Goal: Book appointment/travel/reservation

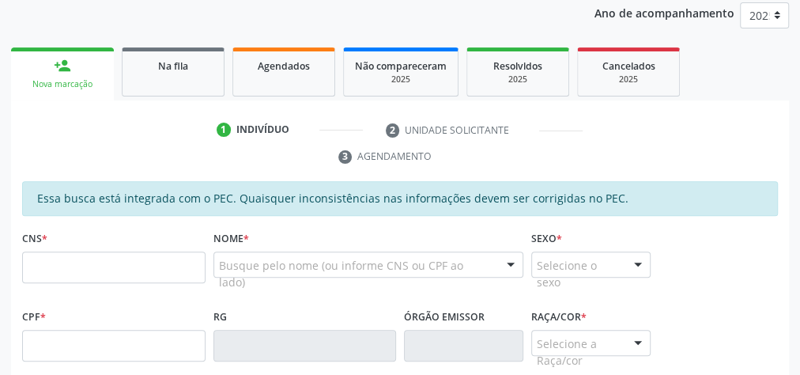
scroll to position [231, 0]
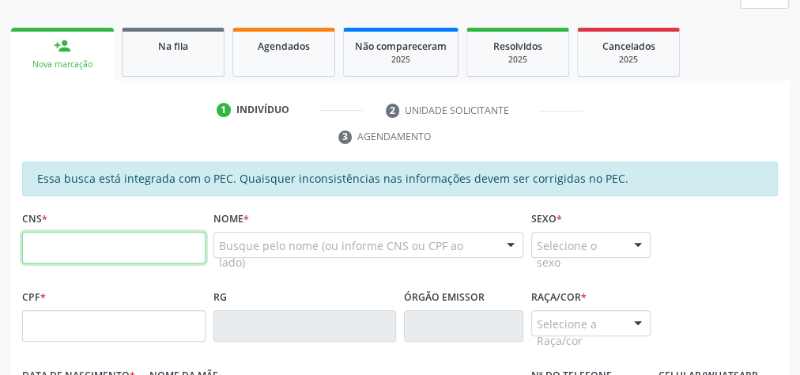
click at [82, 251] on input "text" at bounding box center [113, 248] width 183 height 32
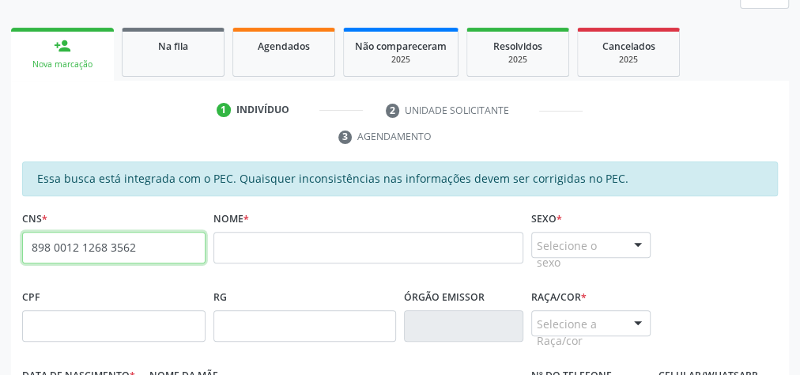
click at [82, 244] on input "898 0012 1268 3562" at bounding box center [113, 248] width 183 height 32
paste input "702 4085 9435 6223"
type input "702 4085 9435 6223"
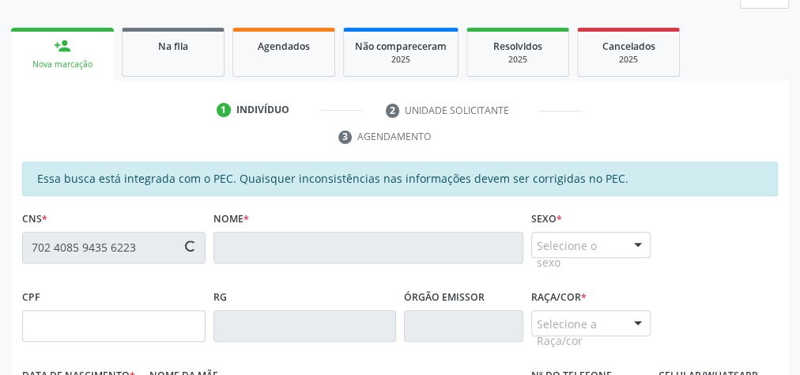
type input "090.689.444-10"
type input "17[DATE]"
type input "[PERSON_NAME]"
type input "[PHONE_NUMBER]"
type input "25"
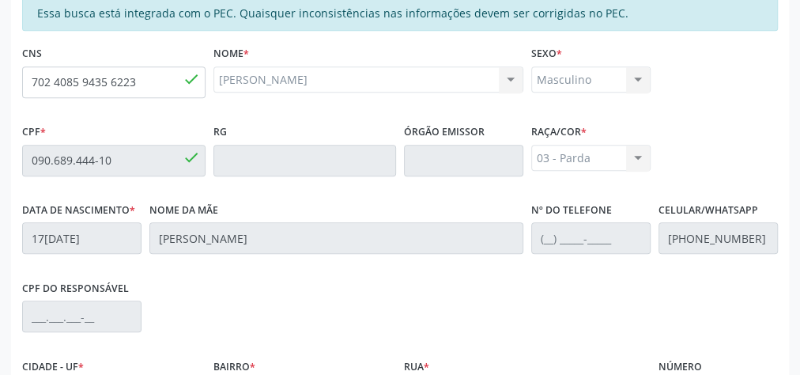
scroll to position [573, 0]
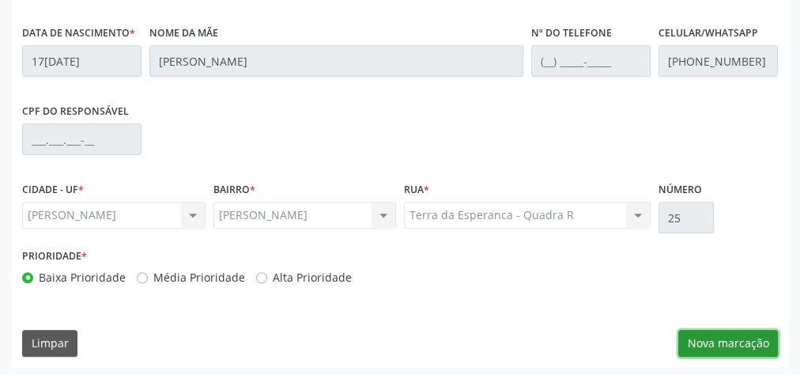
click at [709, 341] on button "Nova marcação" at bounding box center [729, 343] width 100 height 27
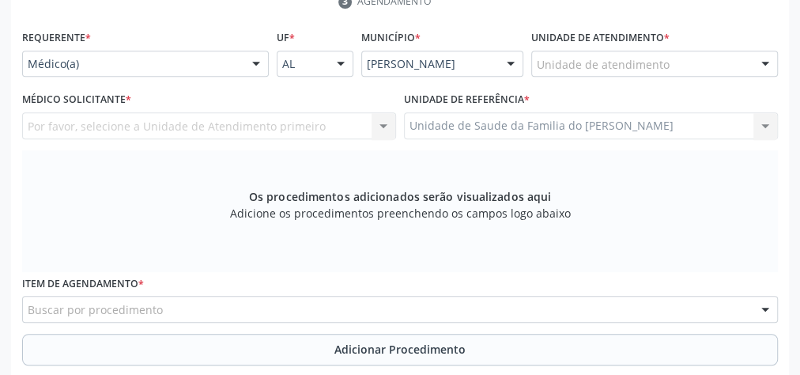
scroll to position [320, 0]
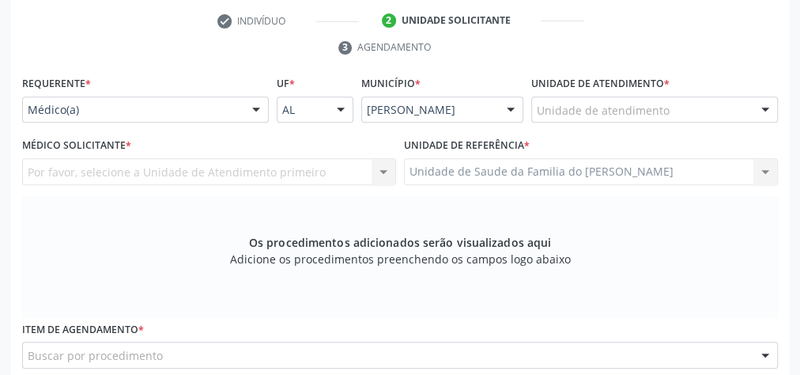
click at [248, 113] on div at bounding box center [256, 110] width 24 height 27
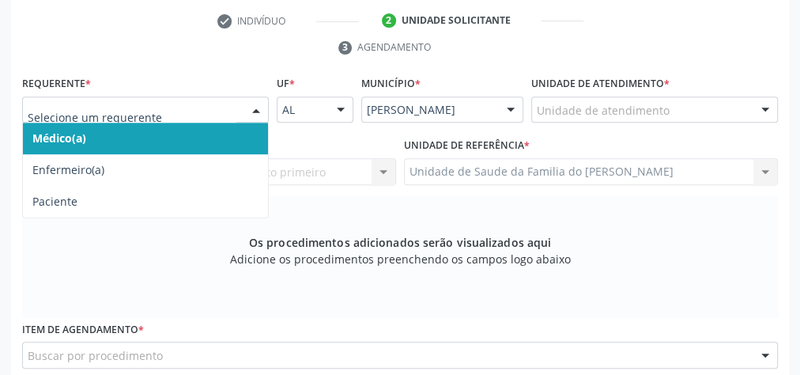
click at [201, 135] on span "Médico(a)" at bounding box center [145, 139] width 245 height 32
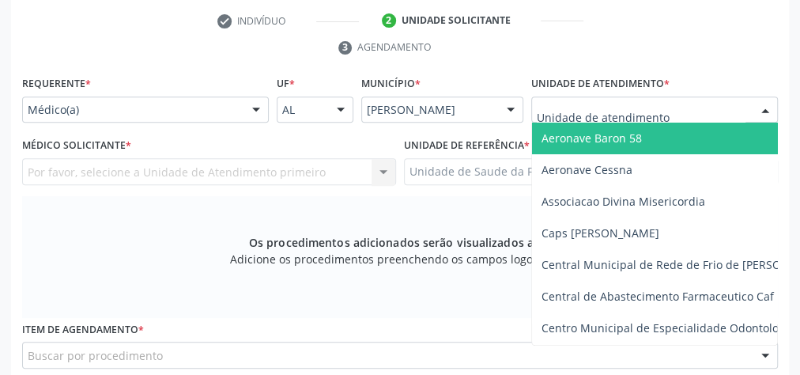
type input "J"
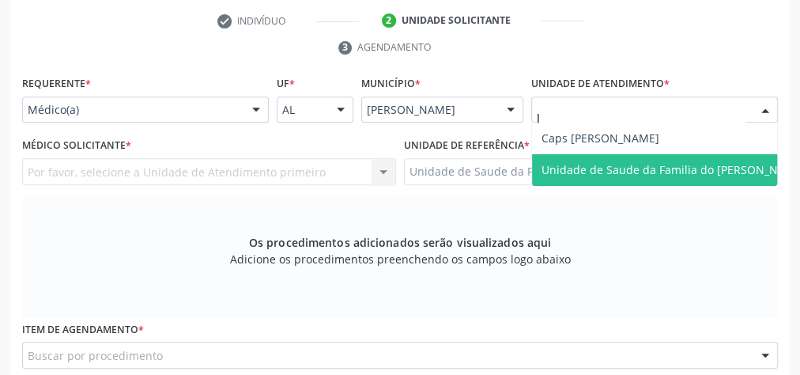
click at [621, 174] on span "Unidade de Saude da Familia do [PERSON_NAME]" at bounding box center [674, 169] width 264 height 15
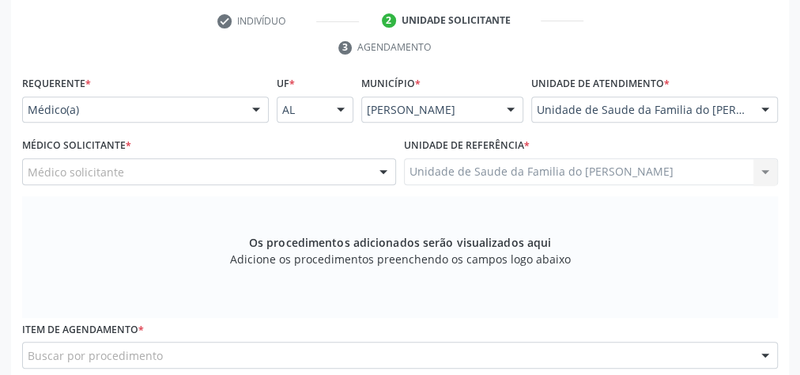
click at [382, 170] on div at bounding box center [384, 172] width 24 height 27
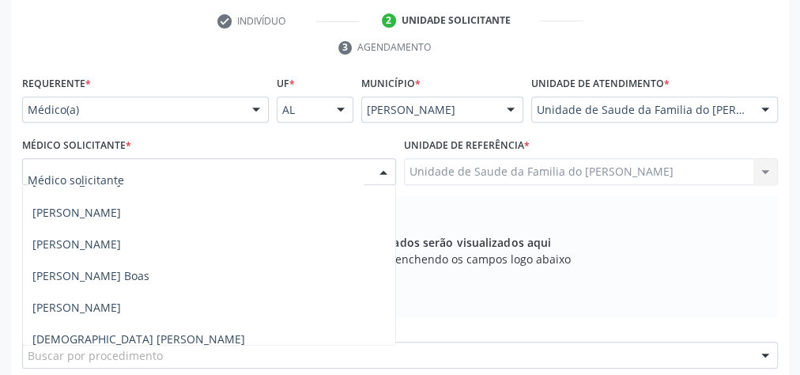
scroll to position [187, 0]
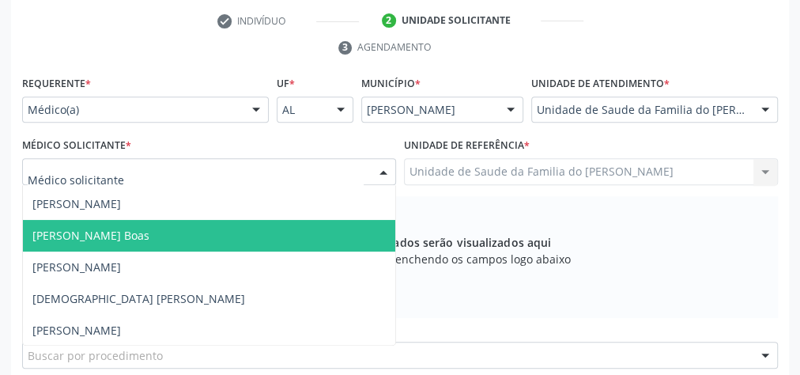
click at [284, 245] on span "[PERSON_NAME] Boas" at bounding box center [209, 236] width 372 height 32
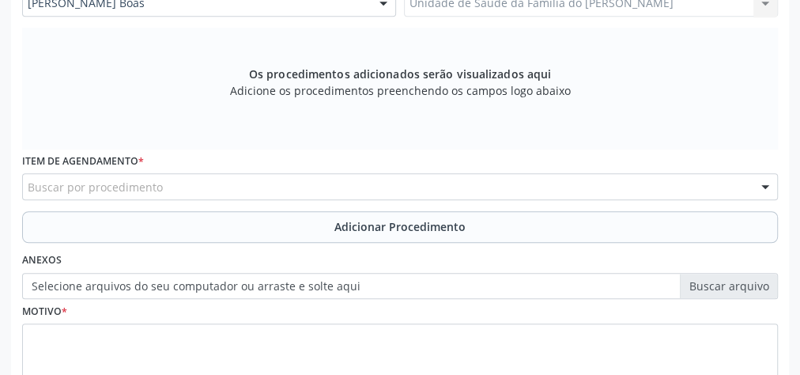
scroll to position [510, 0]
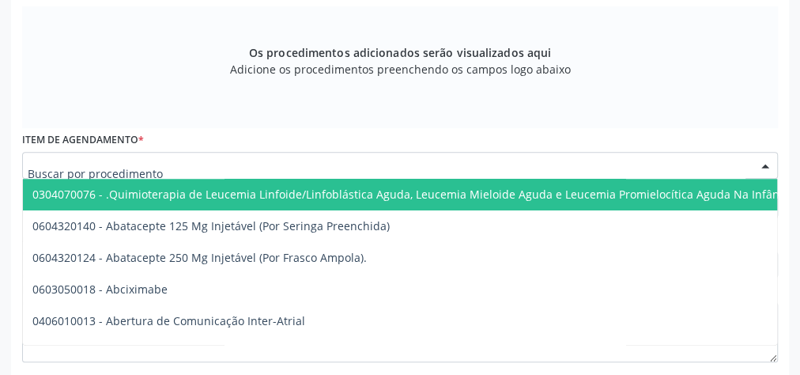
click at [271, 164] on div at bounding box center [400, 165] width 756 height 27
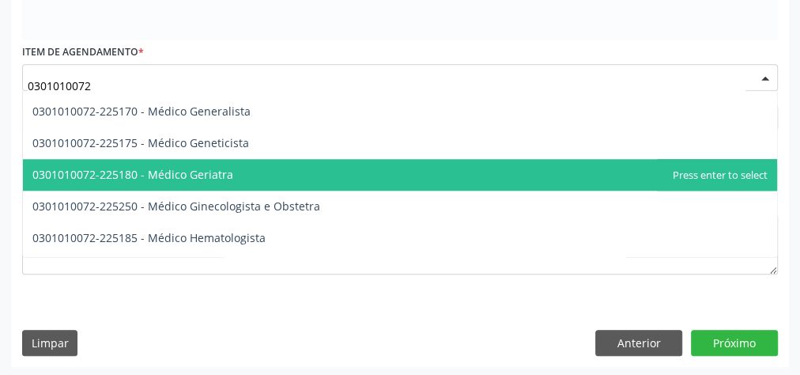
scroll to position [814, 0]
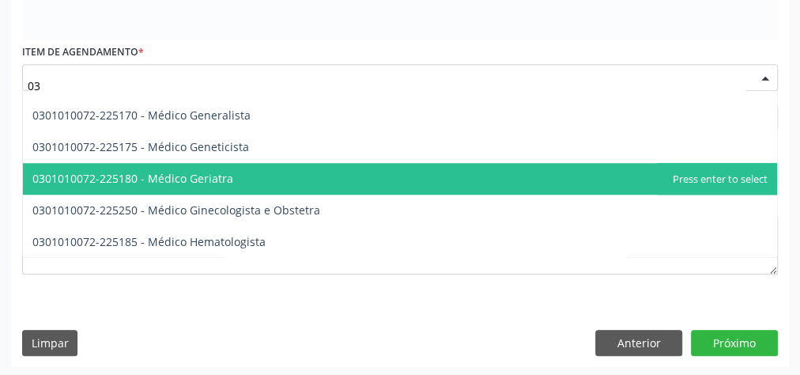
type input "0"
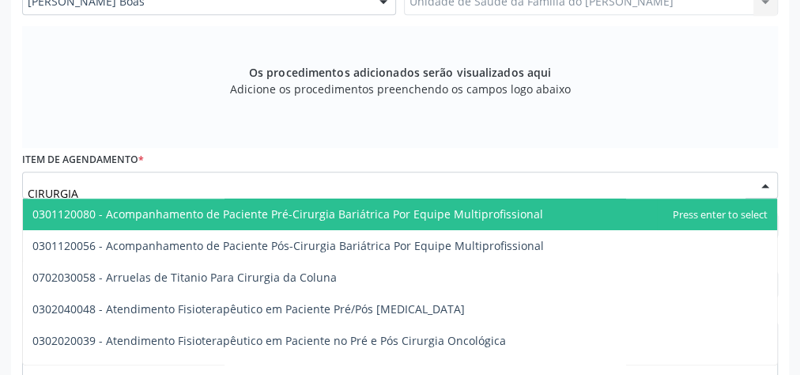
scroll to position [471, 0]
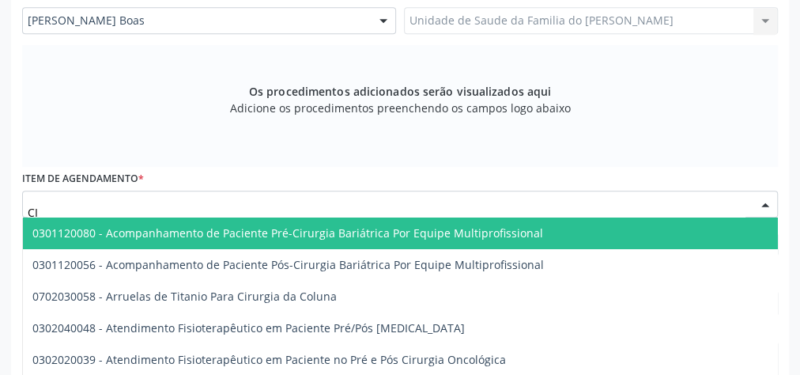
type input "C"
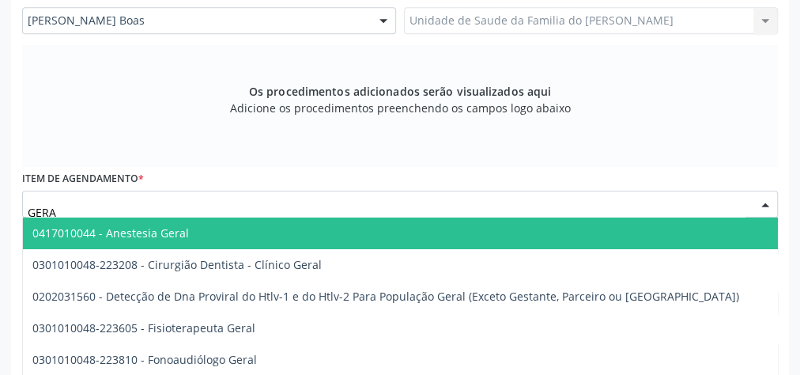
type input "GERAL"
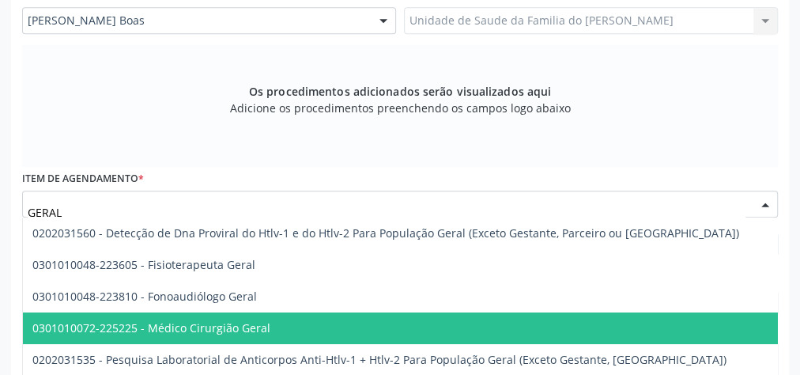
click at [274, 322] on span "0301010072-225225 - Médico Cirurgião Geral" at bounding box center [561, 328] width 1076 height 32
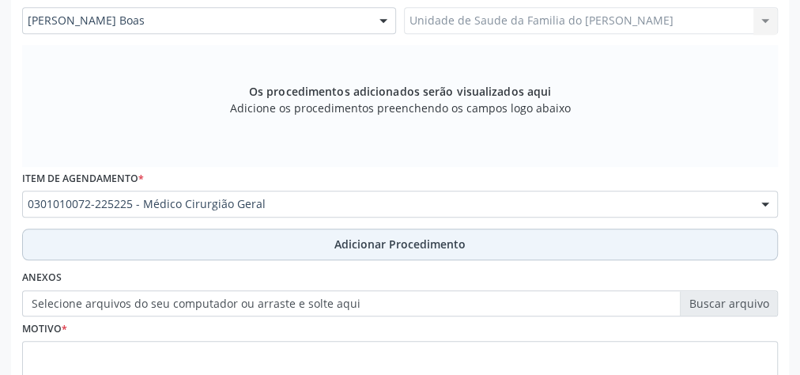
click at [277, 241] on button "Adicionar Procedimento" at bounding box center [400, 245] width 756 height 32
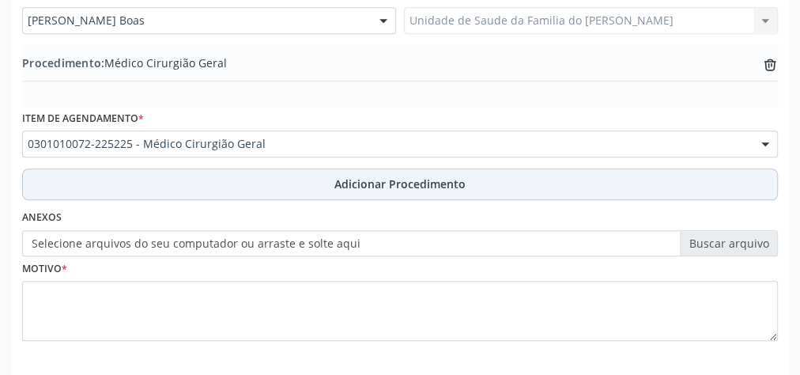
click at [228, 183] on button "Adicionar Procedimento" at bounding box center [400, 184] width 756 height 32
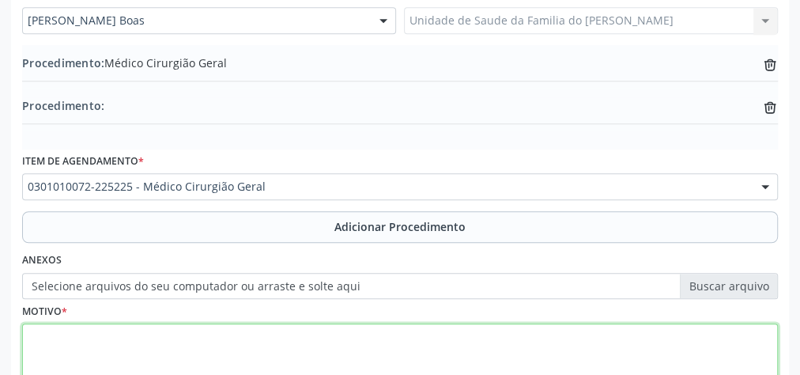
click at [198, 338] on textarea at bounding box center [400, 353] width 756 height 60
click at [139, 335] on textarea "PORTADOR DE [MEDICAL_DATA] BUMBILICAL" at bounding box center [400, 353] width 756 height 60
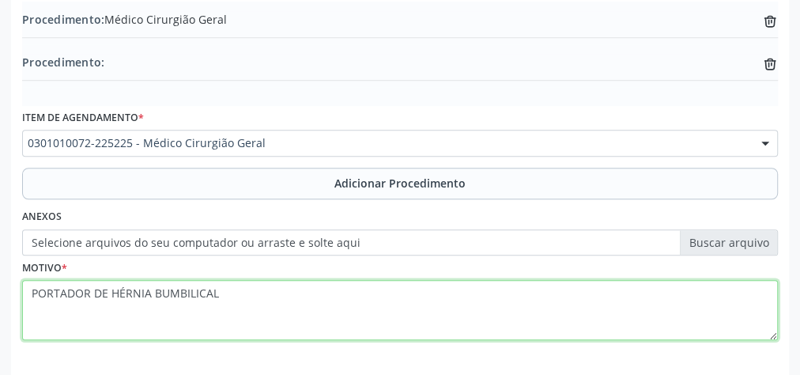
scroll to position [535, 0]
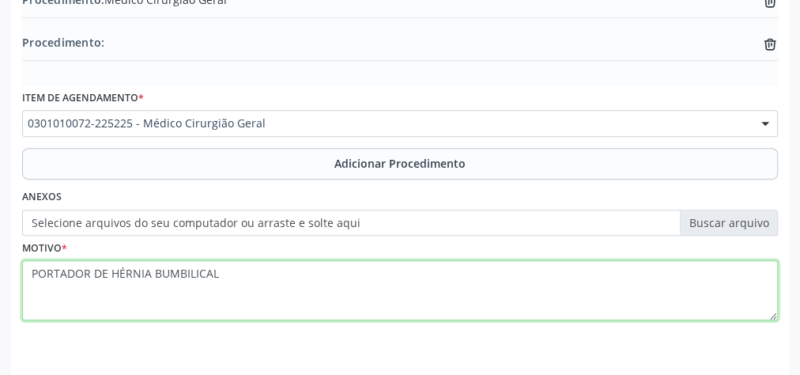
click at [157, 276] on textarea "PORTADOR DE HÉRNIA BUMBILICAL" at bounding box center [400, 290] width 756 height 60
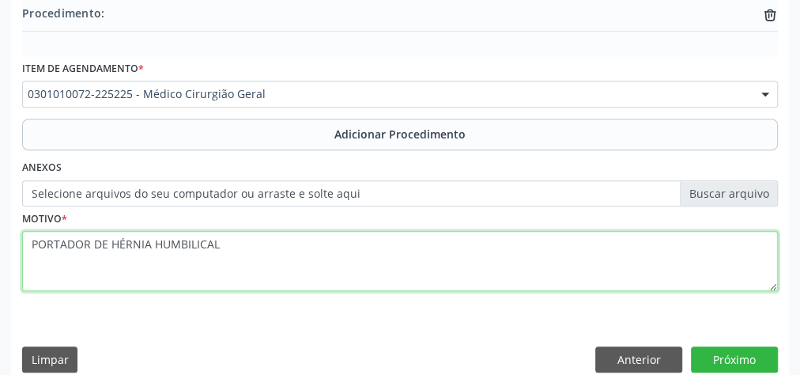
scroll to position [580, 0]
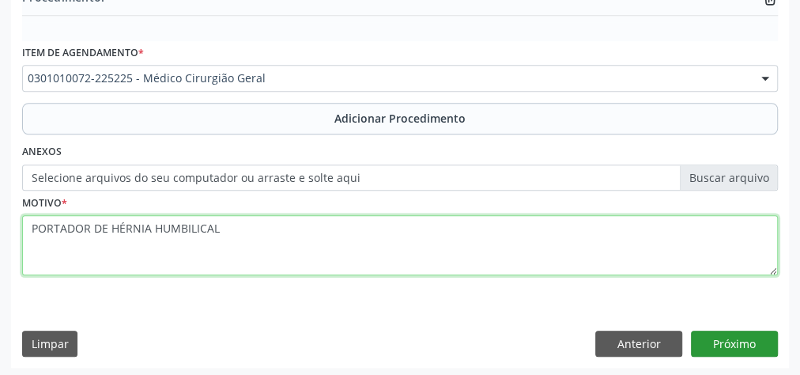
type textarea "PORTADOR DE HÉRNIA HUMBILICAL"
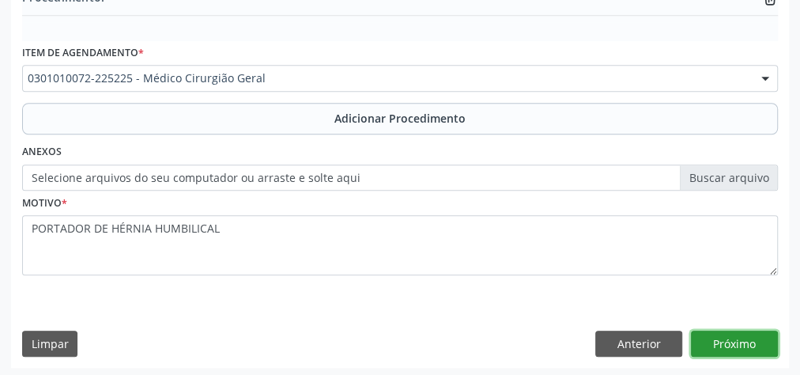
click at [736, 336] on button "Próximo" at bounding box center [734, 344] width 87 height 27
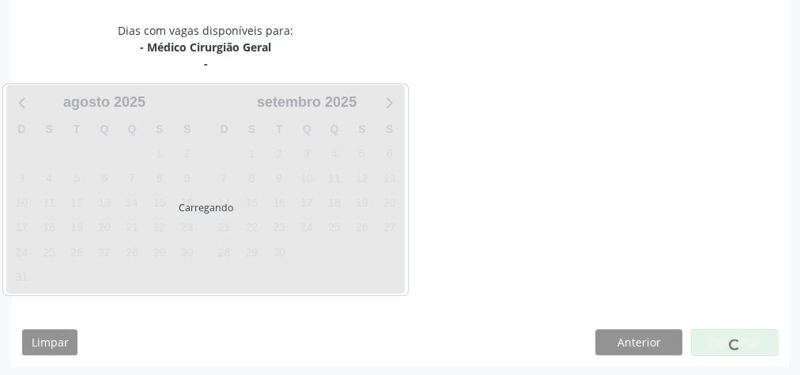
scroll to position [436, 0]
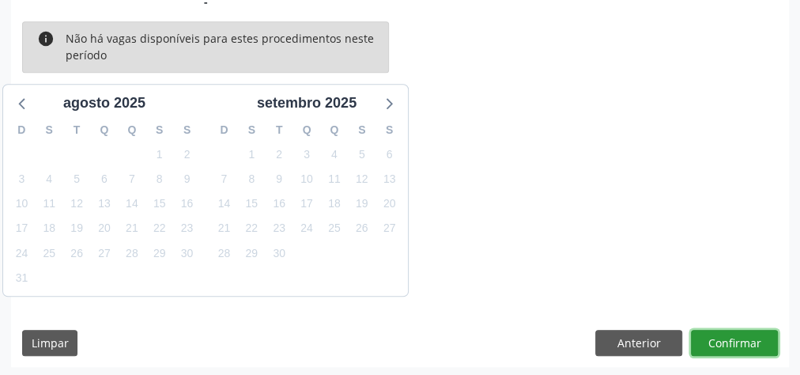
click at [736, 336] on button "Confirmar" at bounding box center [734, 343] width 87 height 27
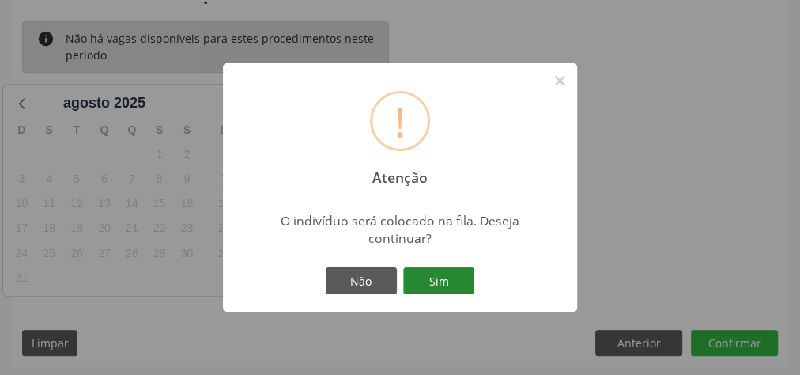
click at [450, 280] on button "Sim" at bounding box center [438, 280] width 71 height 27
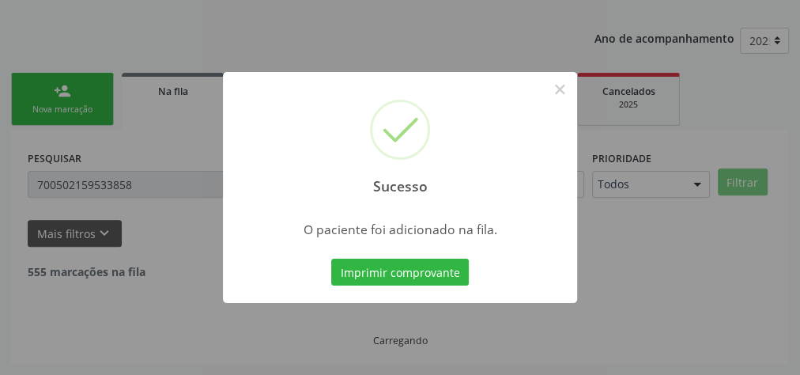
scroll to position [168, 0]
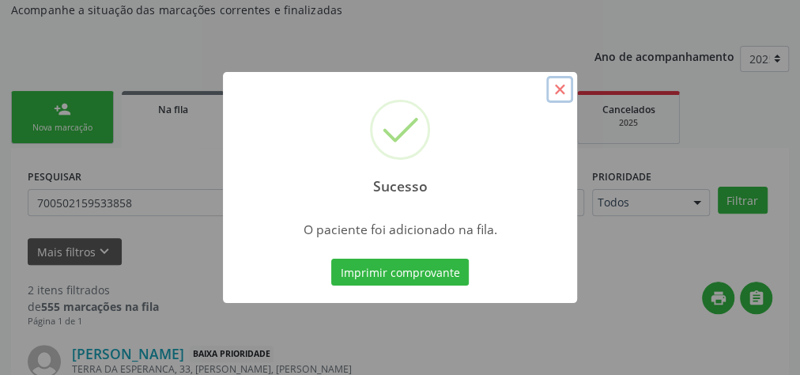
click at [563, 96] on button "×" at bounding box center [559, 89] width 27 height 27
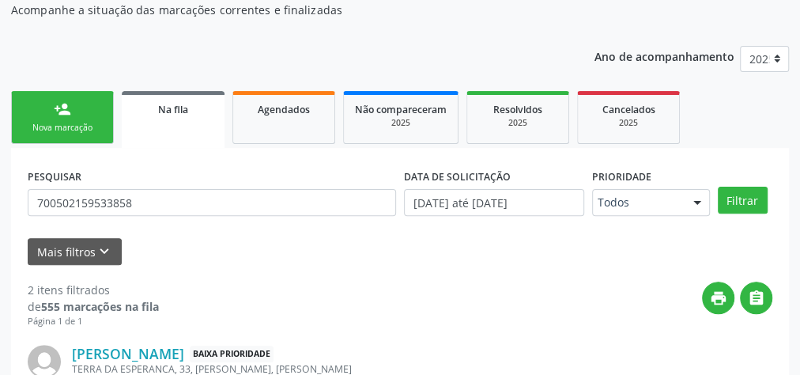
click at [76, 118] on link "person_add Nova marcação" at bounding box center [62, 117] width 103 height 53
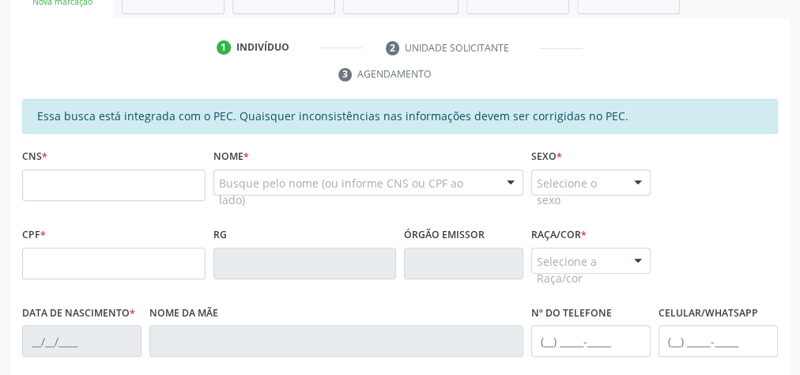
scroll to position [294, 0]
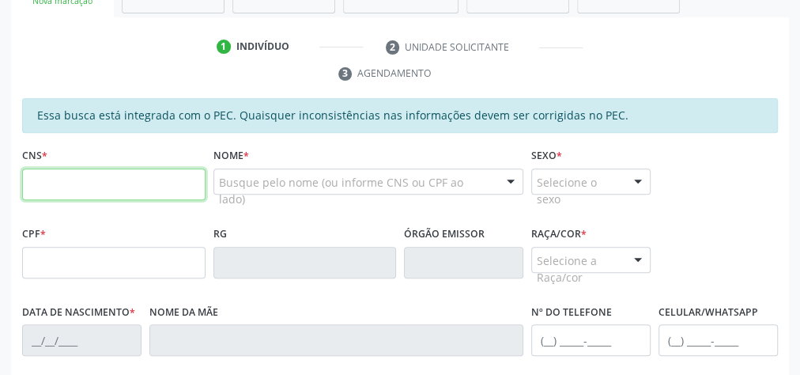
click at [127, 190] on input "text" at bounding box center [113, 184] width 183 height 32
type input "703 2006 5291 7892"
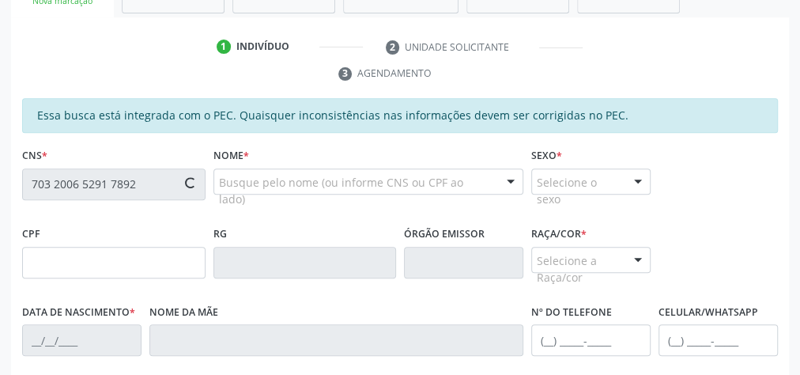
type input "130.003.634-67"
type input "21/[DATE]"
type input "[PERSON_NAME]"
type input "[PHONE_NUMBER]"
type input "18"
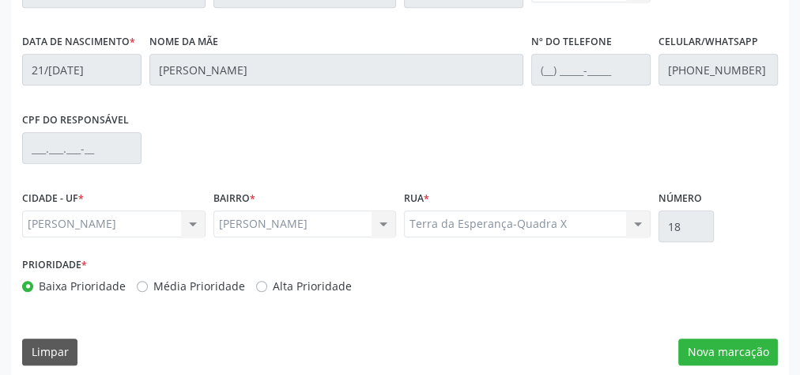
scroll to position [573, 0]
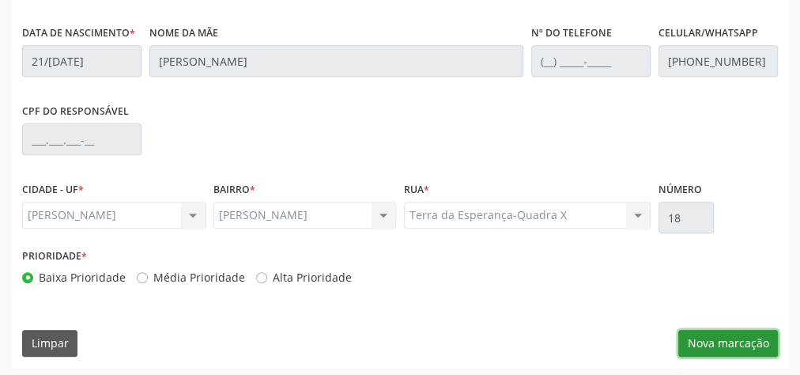
click at [725, 338] on button "Nova marcação" at bounding box center [729, 343] width 100 height 27
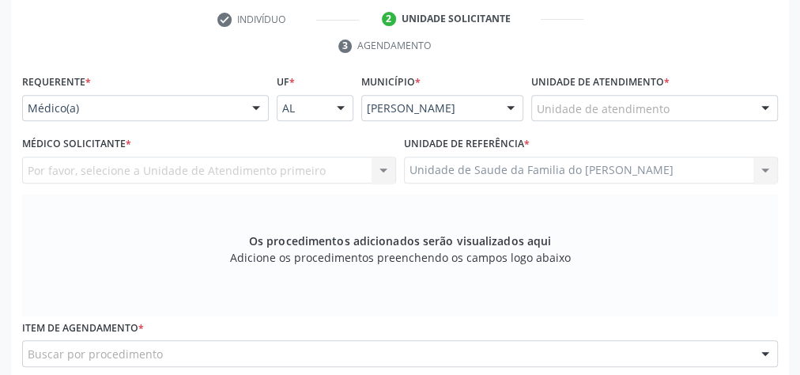
scroll to position [320, 0]
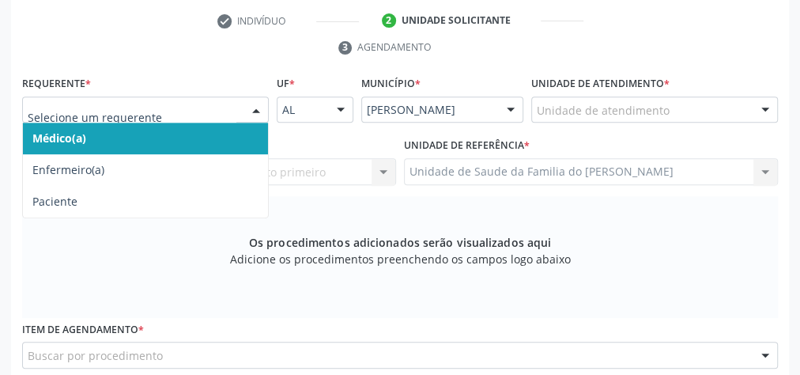
click at [240, 104] on div at bounding box center [145, 109] width 247 height 27
click at [225, 136] on span "Médico(a)" at bounding box center [145, 139] width 245 height 32
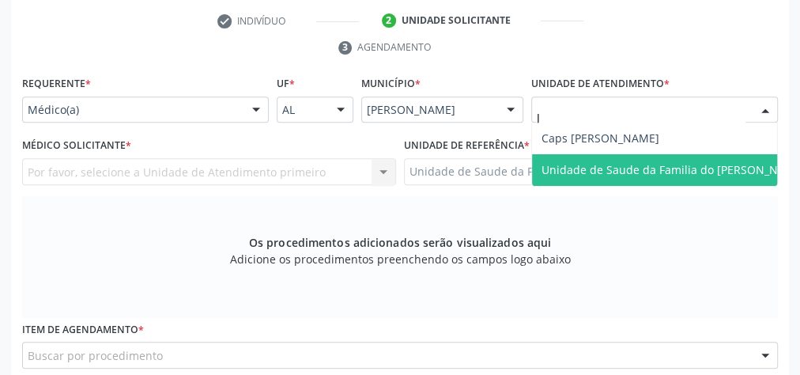
click at [613, 169] on span "Unidade de Saude da Familia do [PERSON_NAME]" at bounding box center [674, 169] width 264 height 15
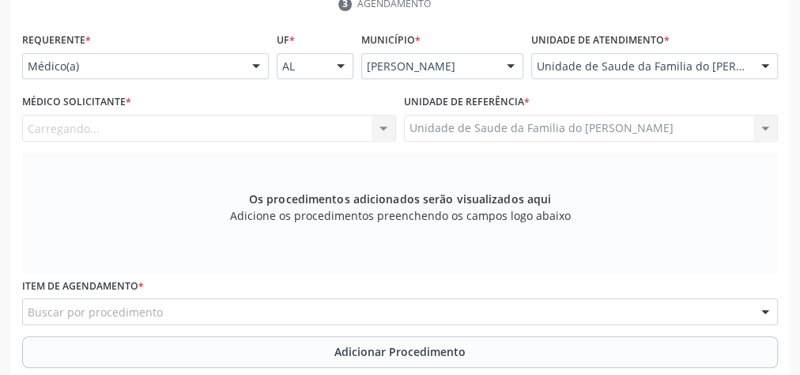
scroll to position [384, 0]
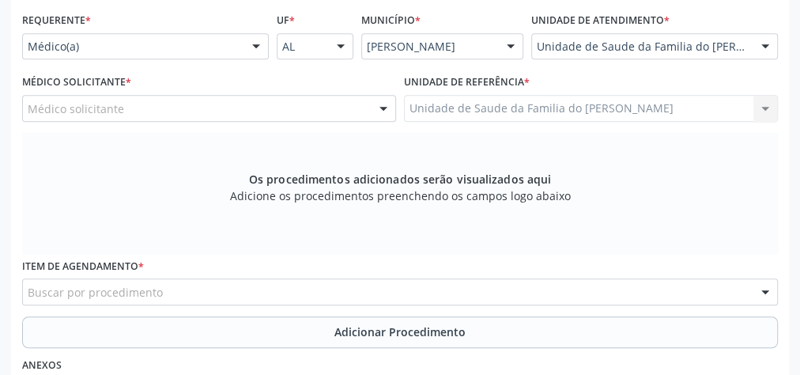
click at [384, 108] on div at bounding box center [384, 109] width 24 height 27
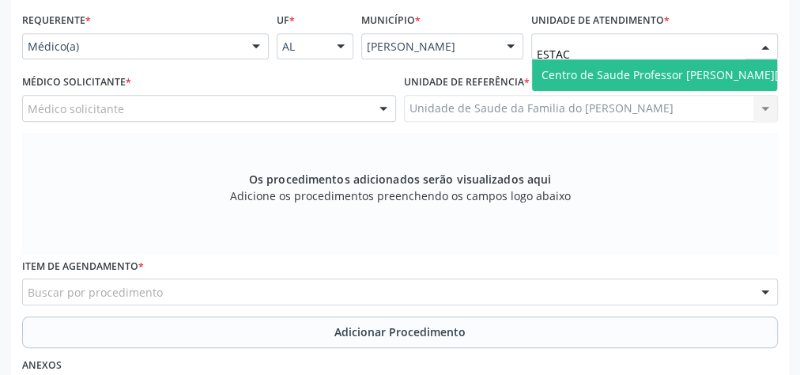
type input "ESTACI"
click at [630, 68] on span "Centro de Saude Professor [PERSON_NAME][GEOGRAPHIC_DATA]" at bounding box center [714, 74] width 344 height 15
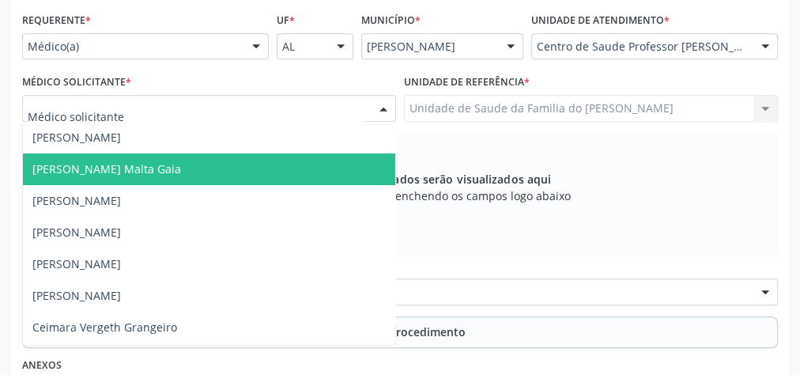
click at [387, 108] on div at bounding box center [384, 109] width 24 height 27
type input "LY"
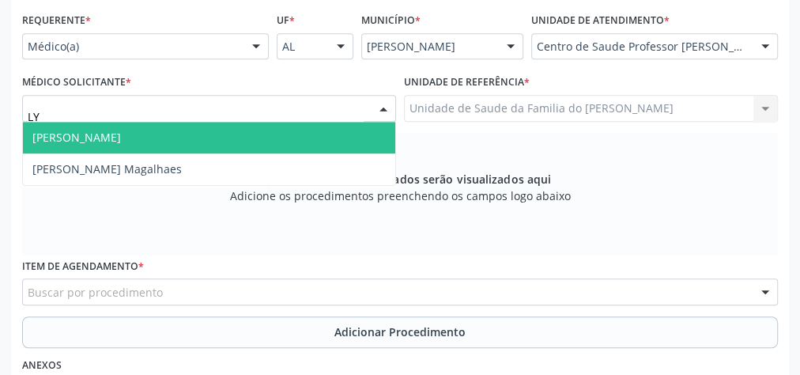
click at [210, 142] on span "[PERSON_NAME]" at bounding box center [209, 138] width 372 height 32
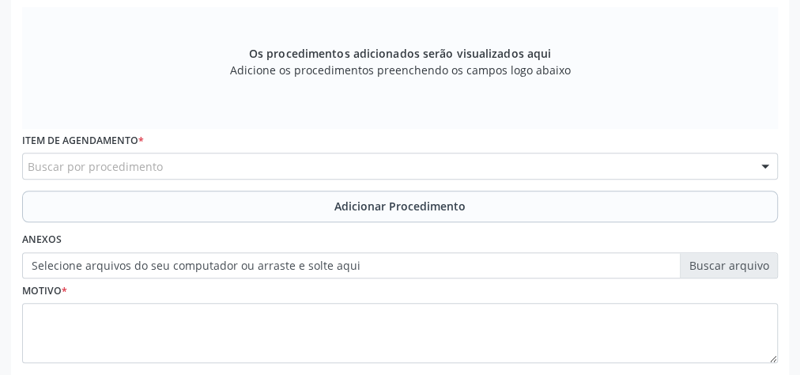
scroll to position [510, 0]
click at [197, 168] on div "Buscar por procedimento" at bounding box center [400, 165] width 756 height 27
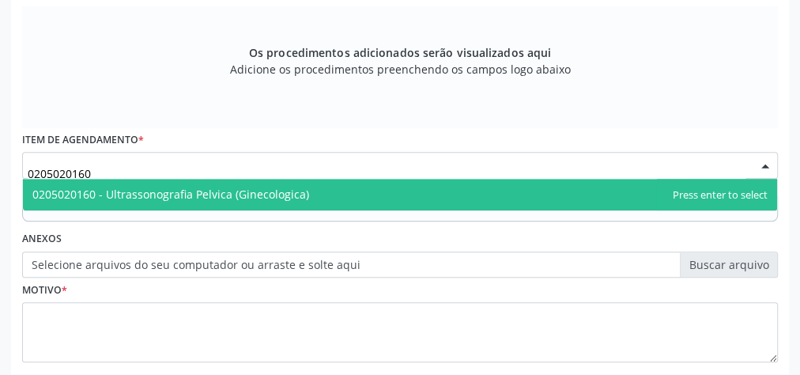
click at [184, 193] on span "0205020160 - Ultrassonografia Pelvica (Ginecologica)" at bounding box center [170, 194] width 277 height 15
type input "0205020160"
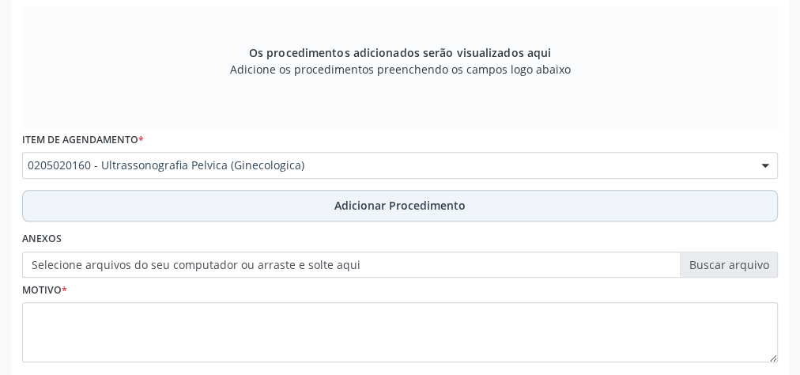
click at [181, 197] on button "Adicionar Procedimento" at bounding box center [400, 206] width 756 height 32
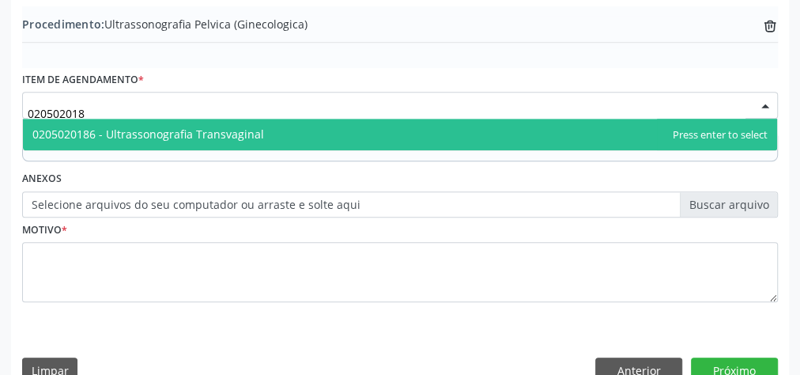
type input "0205020186"
click at [197, 127] on span "0205020186 - Ultrassonografia Transvaginal" at bounding box center [148, 134] width 232 height 15
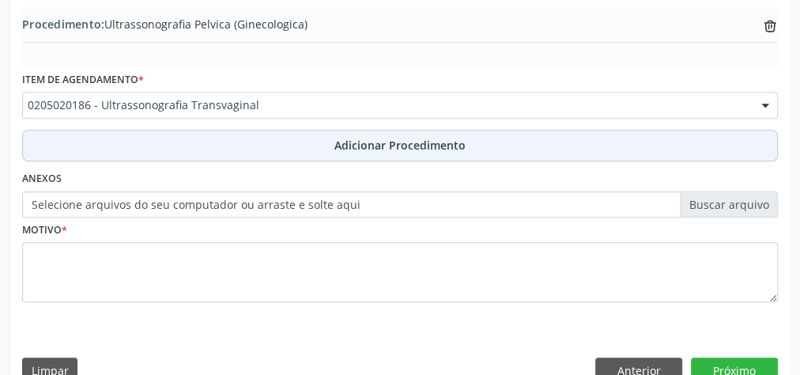
click at [210, 142] on button "Adicionar Procedimento" at bounding box center [400, 146] width 756 height 32
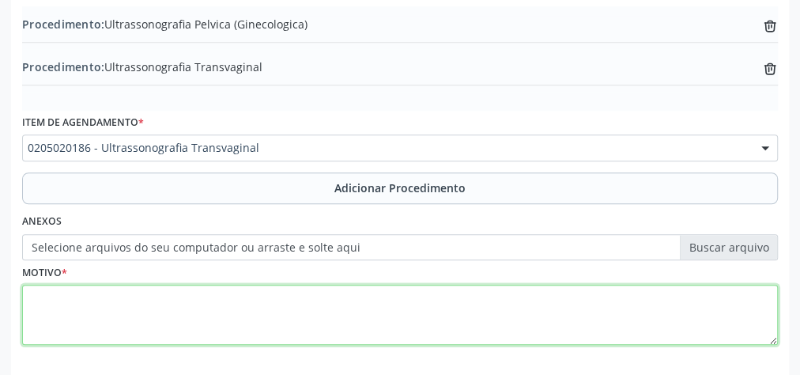
click at [214, 309] on textarea at bounding box center [400, 315] width 756 height 60
click at [58, 295] on textarea "CISTO OVARIO" at bounding box center [400, 315] width 756 height 60
drag, startPoint x: 59, startPoint y: 295, endPoint x: 36, endPoint y: 297, distance: 23.1
click at [36, 297] on textarea "CISTO OVARIO" at bounding box center [400, 315] width 756 height 60
click at [36, 296] on textarea "CISTO OVARIO" at bounding box center [400, 315] width 756 height 60
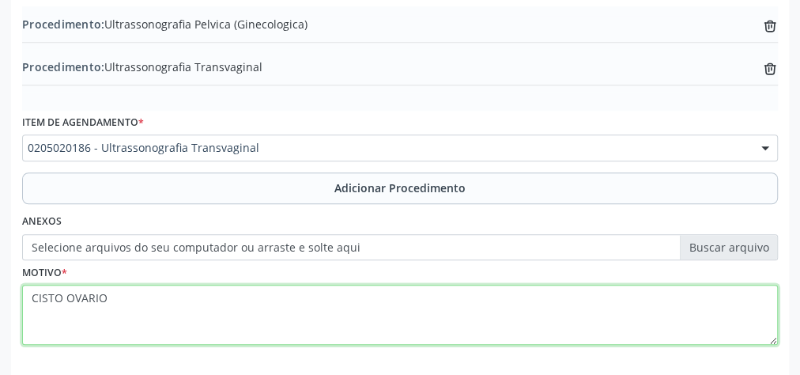
drag, startPoint x: 36, startPoint y: 296, endPoint x: 208, endPoint y: 310, distance: 173.0
click at [208, 310] on textarea "CISTO OVARIO" at bounding box center [400, 315] width 756 height 60
click at [93, 295] on textarea "CISTO OVARIO" at bounding box center [400, 315] width 756 height 60
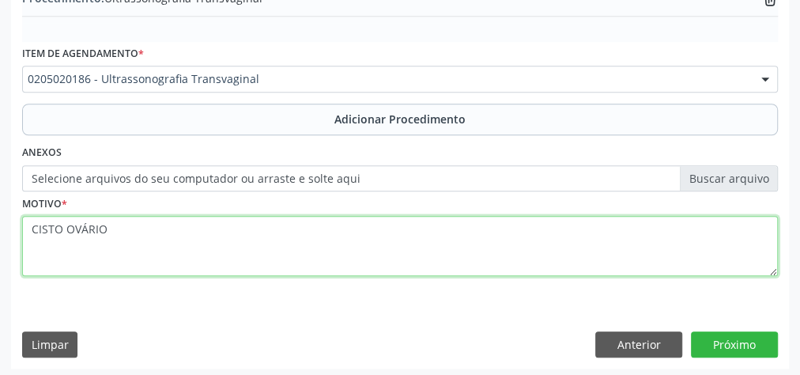
scroll to position [580, 0]
type textarea "CISTO OVÁRIO"
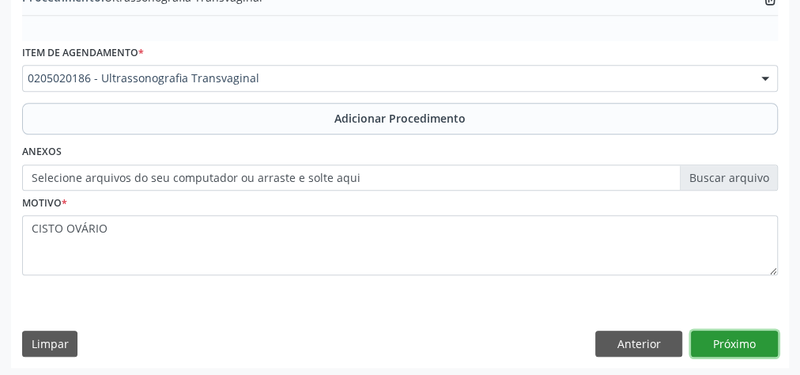
click at [737, 337] on button "Próximo" at bounding box center [734, 344] width 87 height 27
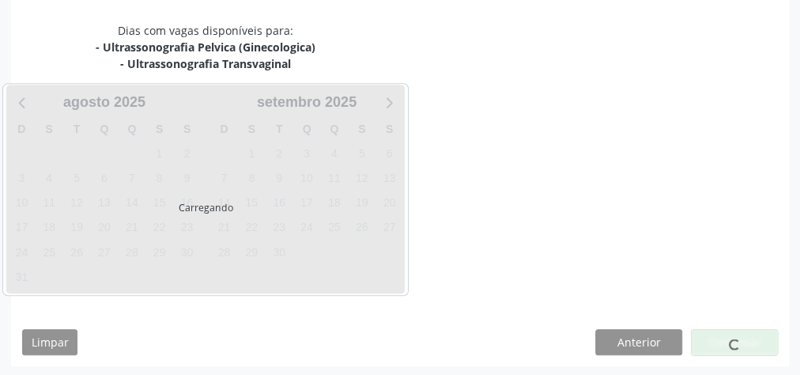
scroll to position [436, 0]
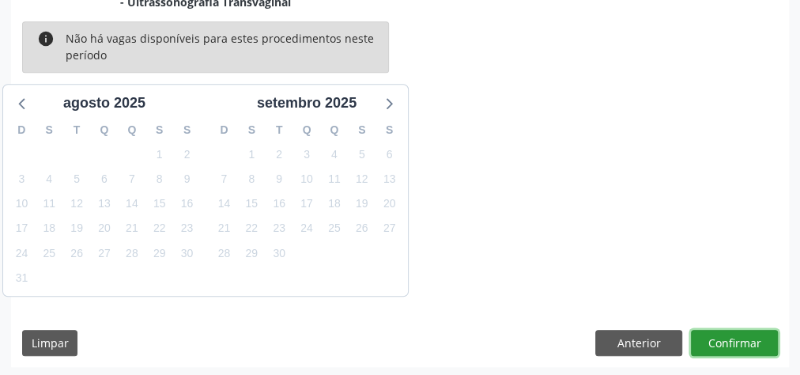
click at [737, 337] on button "Confirmar" at bounding box center [734, 343] width 87 height 27
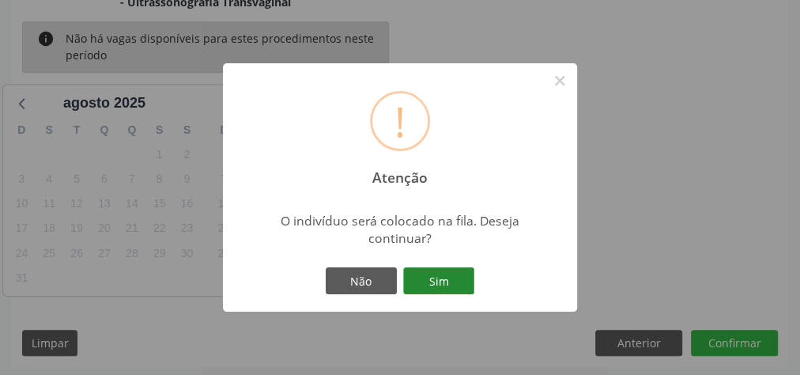
click at [436, 284] on button "Sim" at bounding box center [438, 280] width 71 height 27
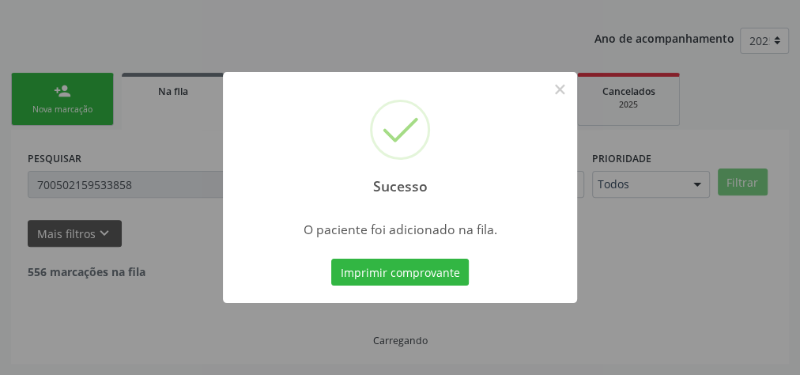
scroll to position [168, 0]
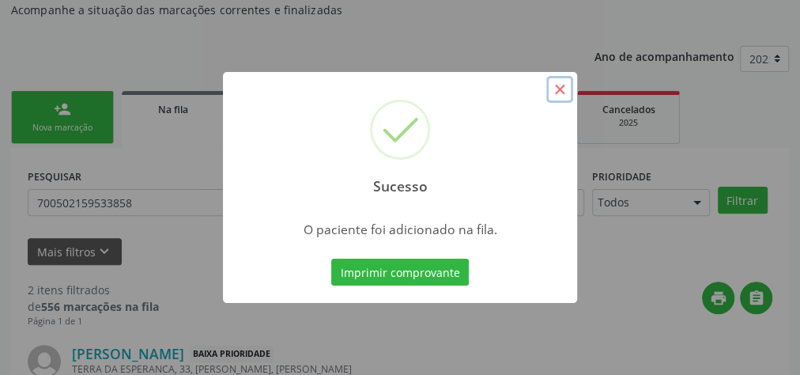
click at [559, 92] on button "×" at bounding box center [559, 89] width 27 height 27
